Goal: Download file/media

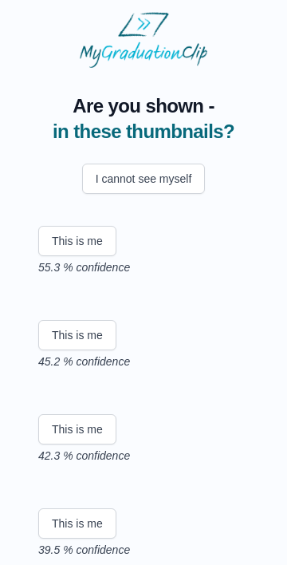
scroll to position [19, 0]
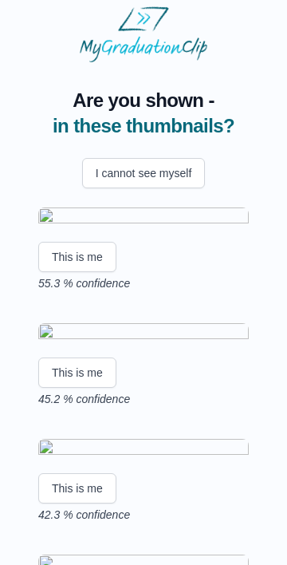
click at [167, 229] on img at bounding box center [143, 219] width 211 height 22
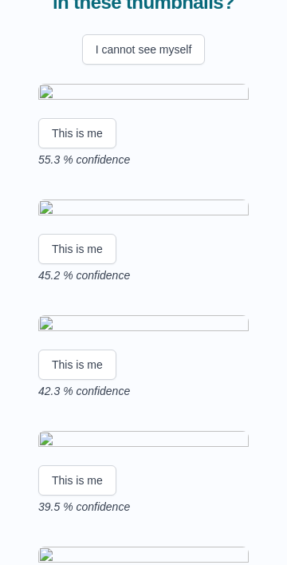
scroll to position [160, 0]
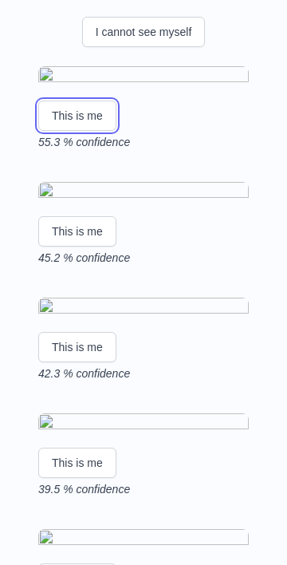
click at [81, 131] on button "This is me" at bounding box center [77, 116] width 78 height 30
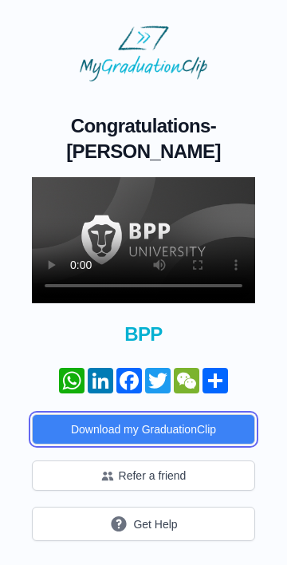
click at [168, 426] on button "Download my GraduationClip" at bounding box center [144, 429] width 224 height 30
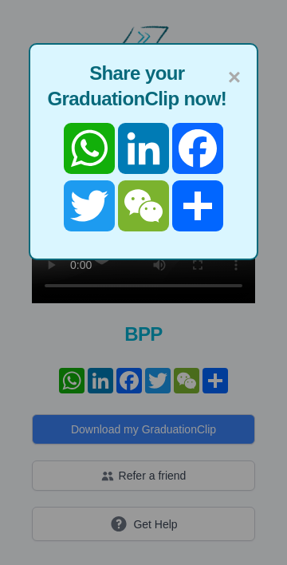
click at [237, 77] on span "×" at bounding box center [234, 78] width 13 height 34
